Goal: Task Accomplishment & Management: Use online tool/utility

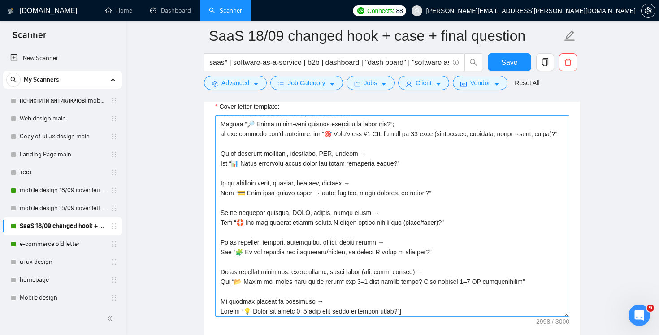
scroll to position [582, 0]
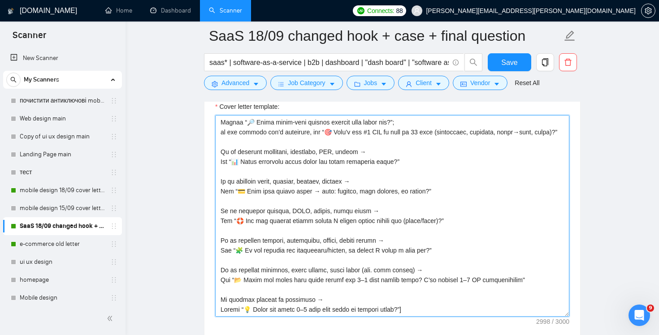
click at [380, 308] on textarea "Cover letter template:" at bounding box center [392, 216] width 354 height 202
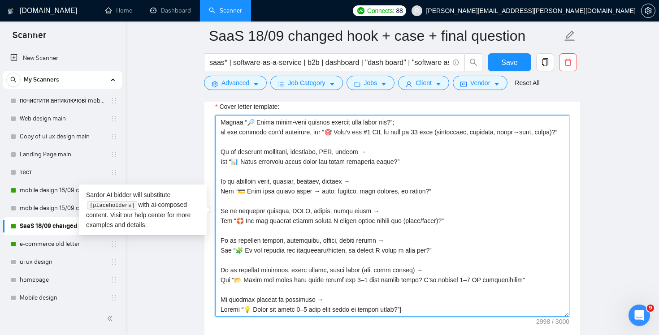
click at [380, 308] on textarea "Cover letter template:" at bounding box center [392, 216] width 354 height 202
click at [386, 282] on textarea "Cover letter template:" at bounding box center [392, 216] width 354 height 202
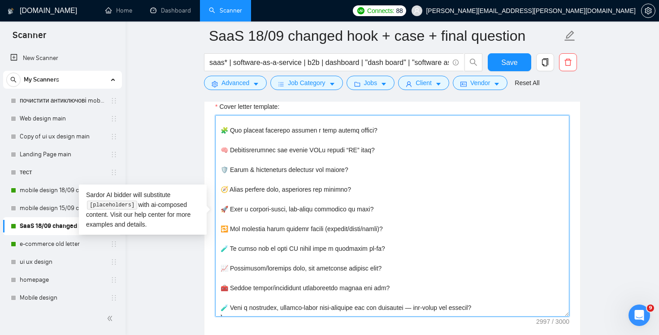
scroll to position [190, 0]
drag, startPoint x: 420, startPoint y: 229, endPoint x: 420, endPoint y: 222, distance: 6.3
click at [420, 222] on textarea "Cover letter template:" at bounding box center [392, 216] width 354 height 202
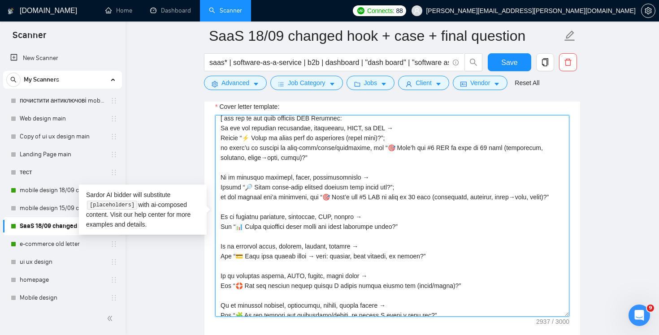
scroll to position [487, 0]
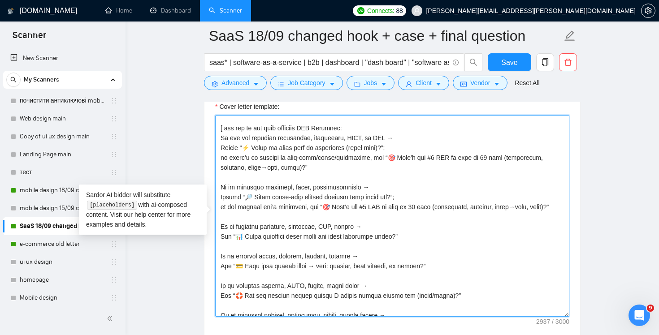
click at [383, 220] on textarea "Cover letter template:" at bounding box center [392, 216] width 354 height 202
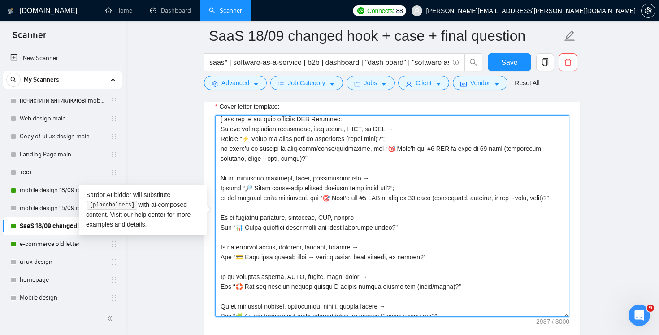
scroll to position [505, 0]
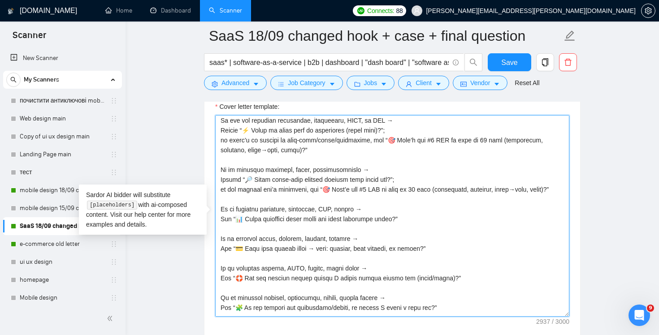
click at [458, 272] on textarea "Cover letter template:" at bounding box center [392, 216] width 354 height 202
drag, startPoint x: 459, startPoint y: 276, endPoint x: 213, endPoint y: 270, distance: 246.1
click at [213, 270] on div "Cover letter template:" at bounding box center [392, 214] width 376 height 247
paste textarea
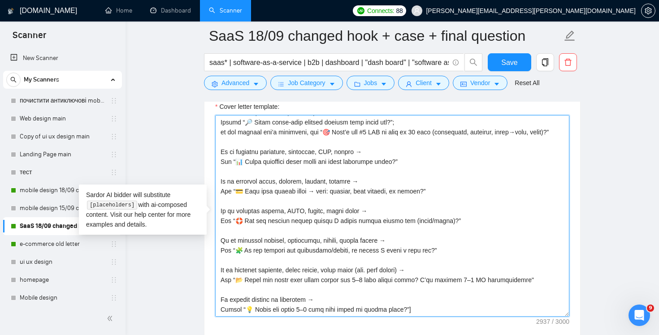
scroll to position [557, 0]
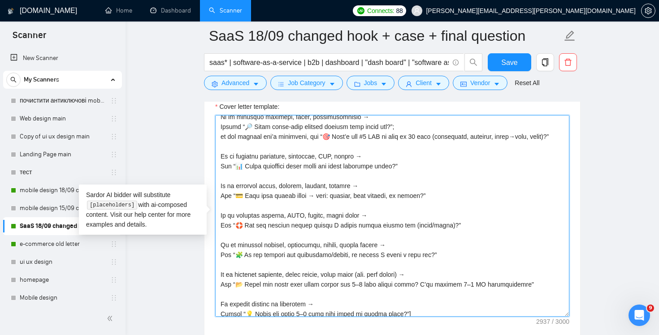
click at [359, 227] on textarea "Cover letter template:" at bounding box center [392, 216] width 354 height 202
drag, startPoint x: 355, startPoint y: 215, endPoint x: 261, endPoint y: 218, distance: 94.6
click at [261, 218] on textarea "Cover letter template:" at bounding box center [392, 216] width 354 height 202
paste textarea "prototype / high-fidelity / clickable / desktop-first"
click at [293, 217] on textarea "Cover letter template:" at bounding box center [392, 216] width 354 height 202
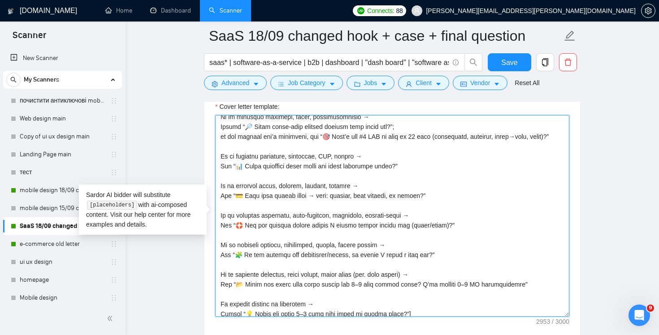
drag, startPoint x: 449, startPoint y: 224, endPoint x: 239, endPoint y: 222, distance: 209.7
click at [239, 222] on textarea "Cover letter template:" at bounding box center [392, 216] width 354 height 202
paste textarea "Which 2–3 core journeys should we cover first this sprint (onboarding, table+fi…"
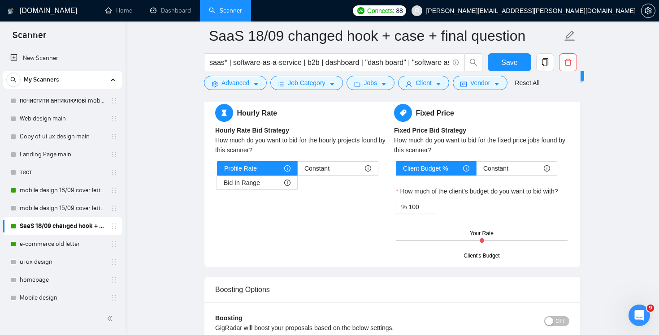
scroll to position [1631, 0]
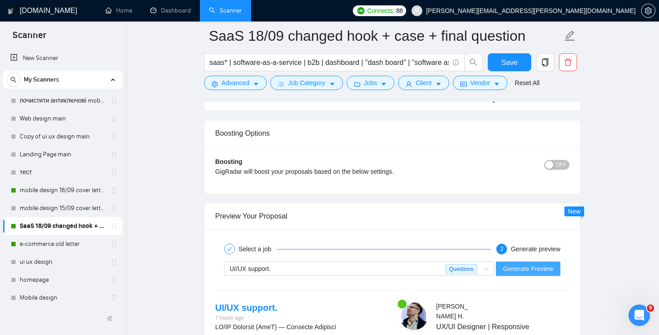
type textarea "Lo ipsum! [dol sitame'c adip el seddo] [eiu tem in utl etdo magnaali enim adm v…"
click at [534, 270] on span "Generate Preview" at bounding box center [528, 269] width 50 height 10
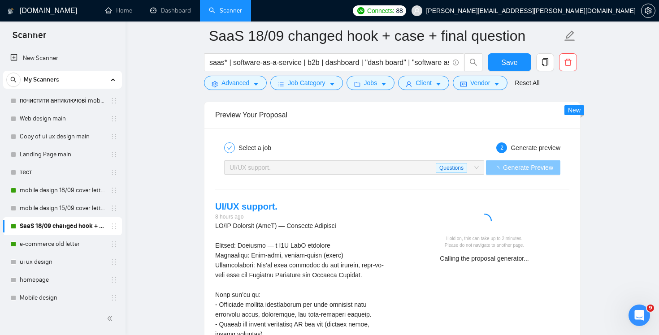
scroll to position [1741, 0]
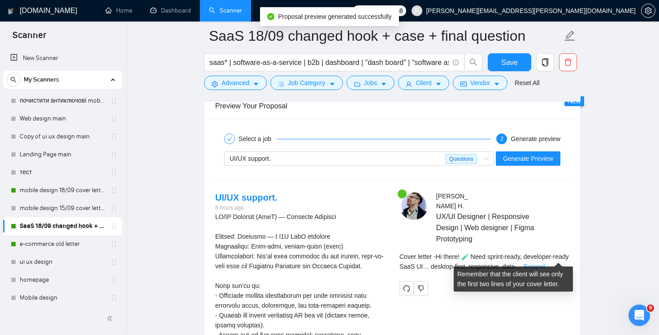
click at [544, 263] on link "Expand" at bounding box center [533, 266] width 21 height 7
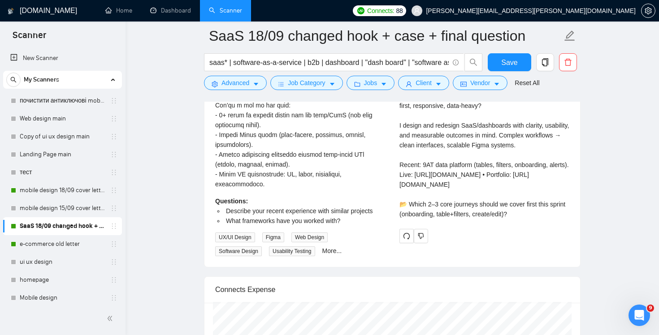
scroll to position [2036, 0]
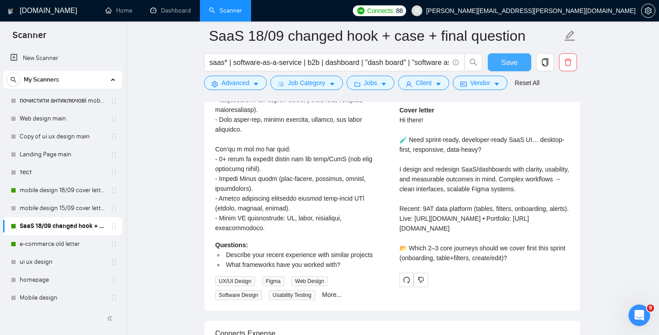
click at [508, 63] on span "Save" at bounding box center [509, 62] width 16 height 11
click at [163, 14] on link "Dashboard" at bounding box center [170, 11] width 41 height 8
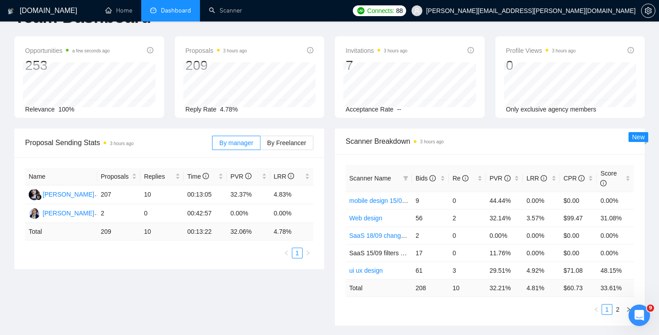
scroll to position [45, 0]
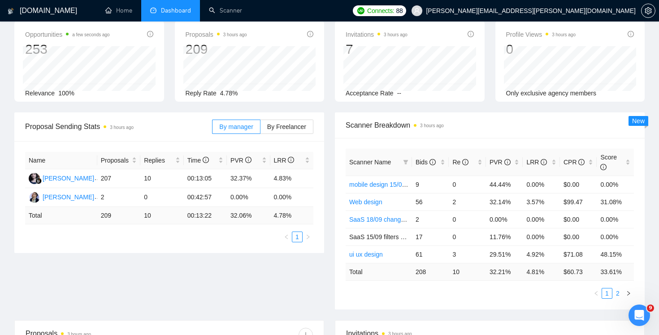
click at [618, 295] on link "2" at bounding box center [618, 294] width 10 height 10
click at [607, 293] on link "1" at bounding box center [607, 294] width 10 height 10
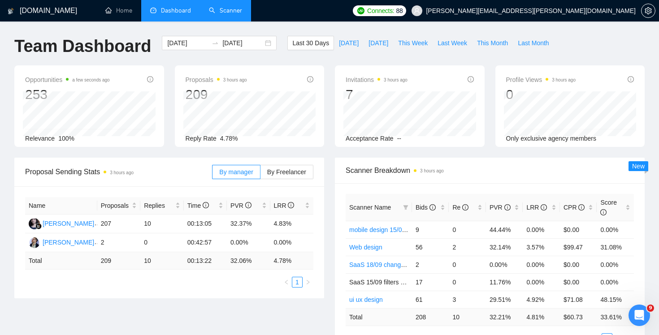
click at [240, 14] on link "Scanner" at bounding box center [225, 11] width 33 height 8
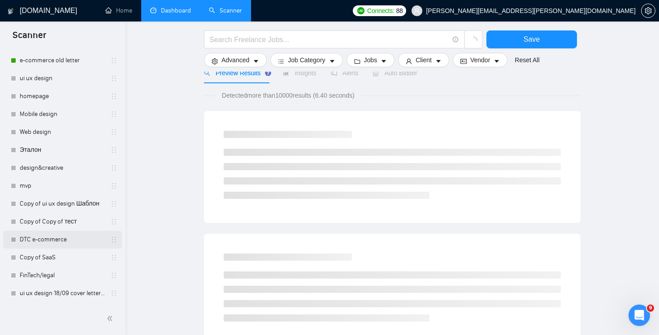
scroll to position [61, 0]
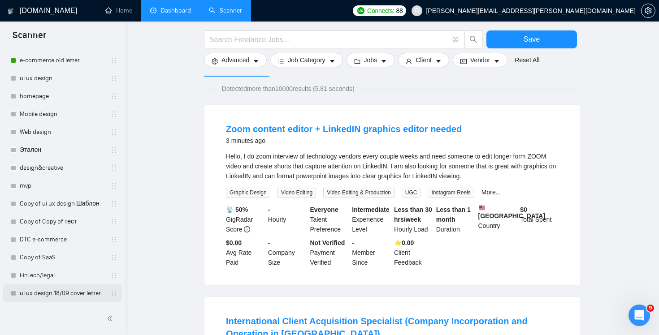
click at [76, 293] on link "ui ux design 18/09 cover letter changed & cases revised" at bounding box center [62, 294] width 85 height 18
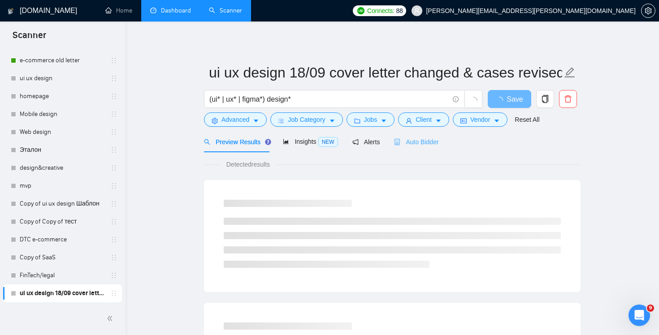
click at [419, 147] on div "Auto Bidder" at bounding box center [416, 141] width 44 height 21
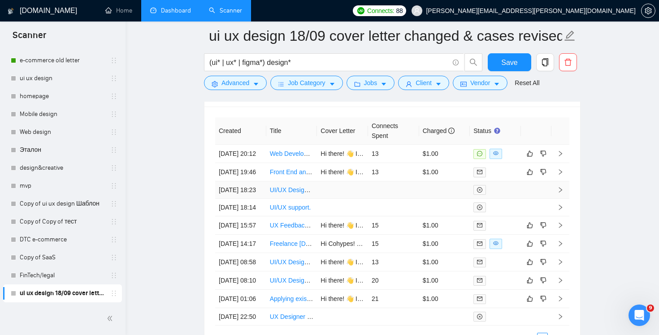
scroll to position [2261, 0]
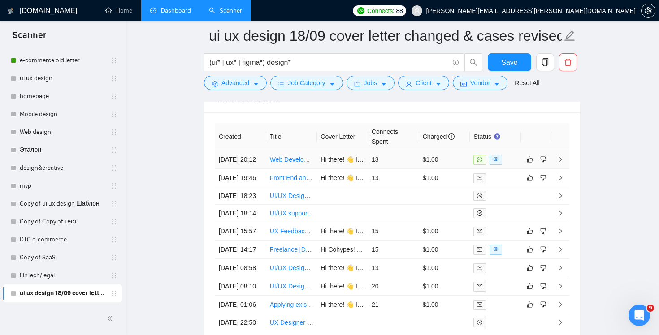
click at [393, 169] on td "13" at bounding box center [393, 160] width 51 height 18
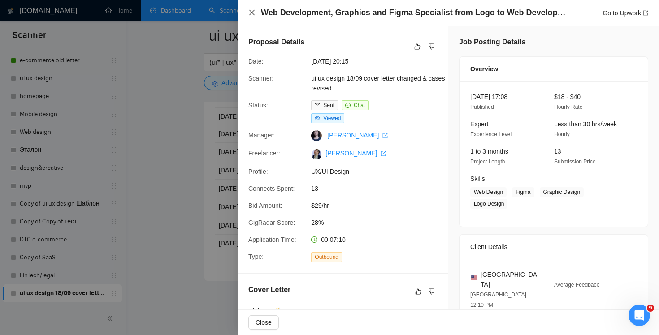
click at [249, 12] on icon "close" at bounding box center [251, 12] width 7 height 7
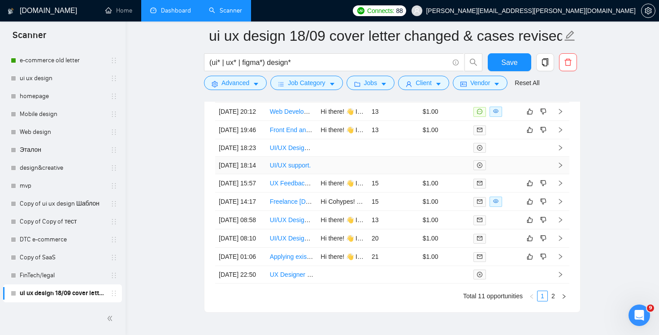
scroll to position [2255, 0]
